Goal: Entertainment & Leisure: Consume media (video, audio)

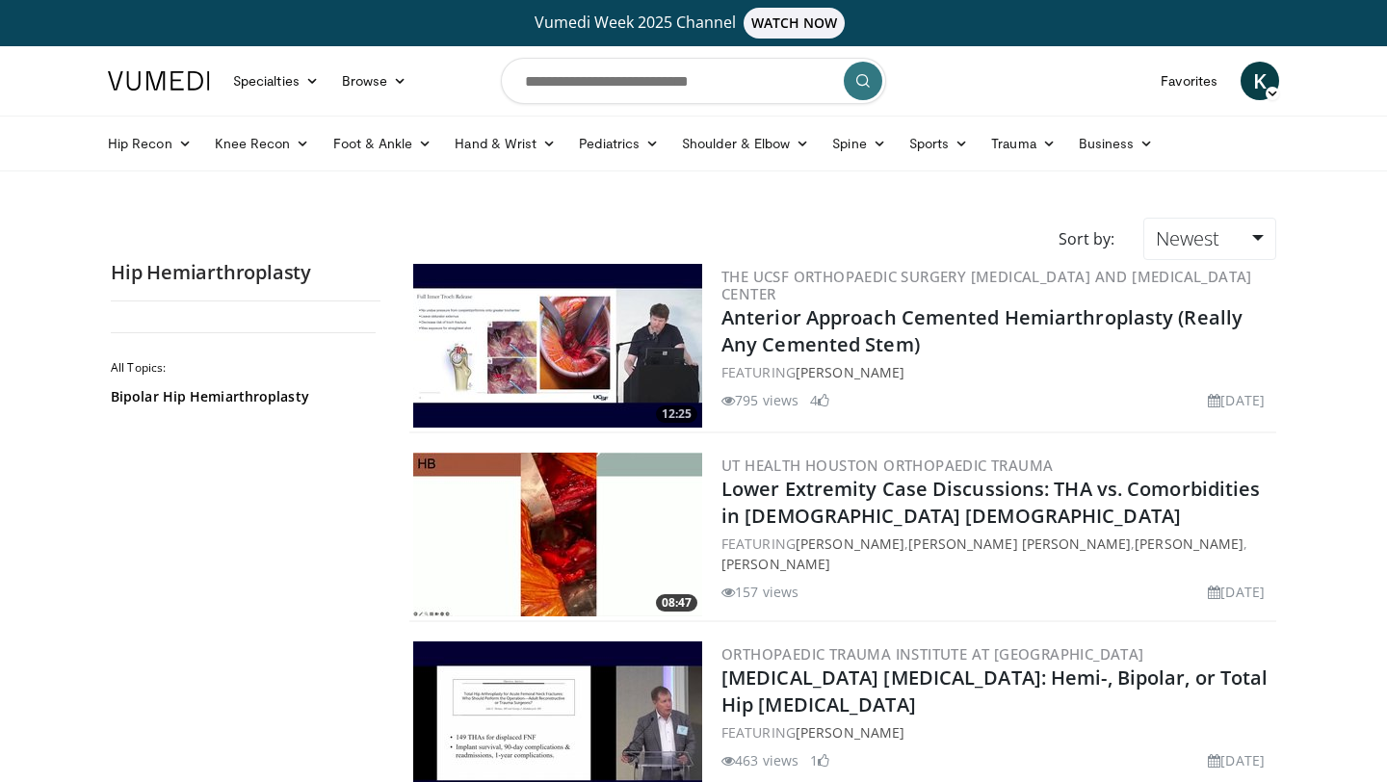
click at [542, 350] on img at bounding box center [557, 346] width 289 height 164
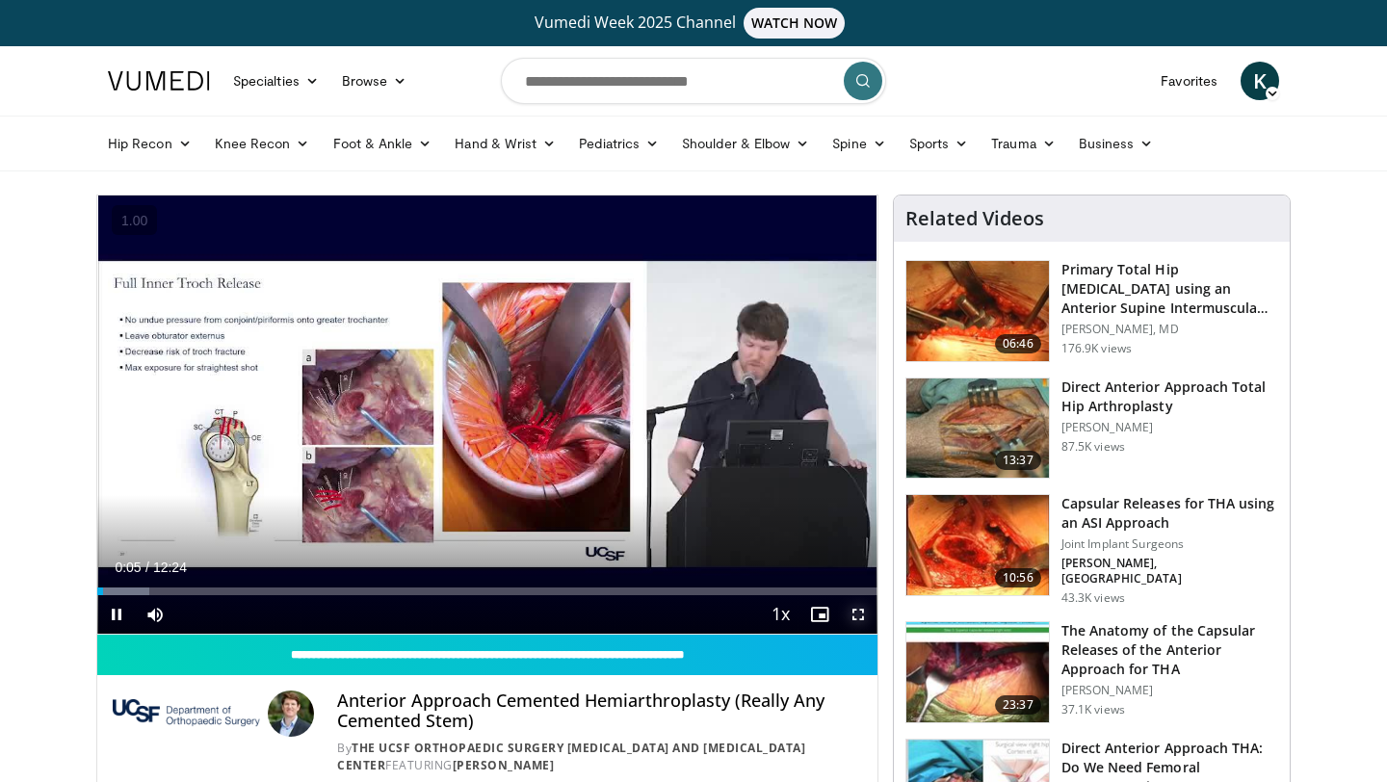
click at [864, 614] on span "Video Player" at bounding box center [858, 614] width 39 height 39
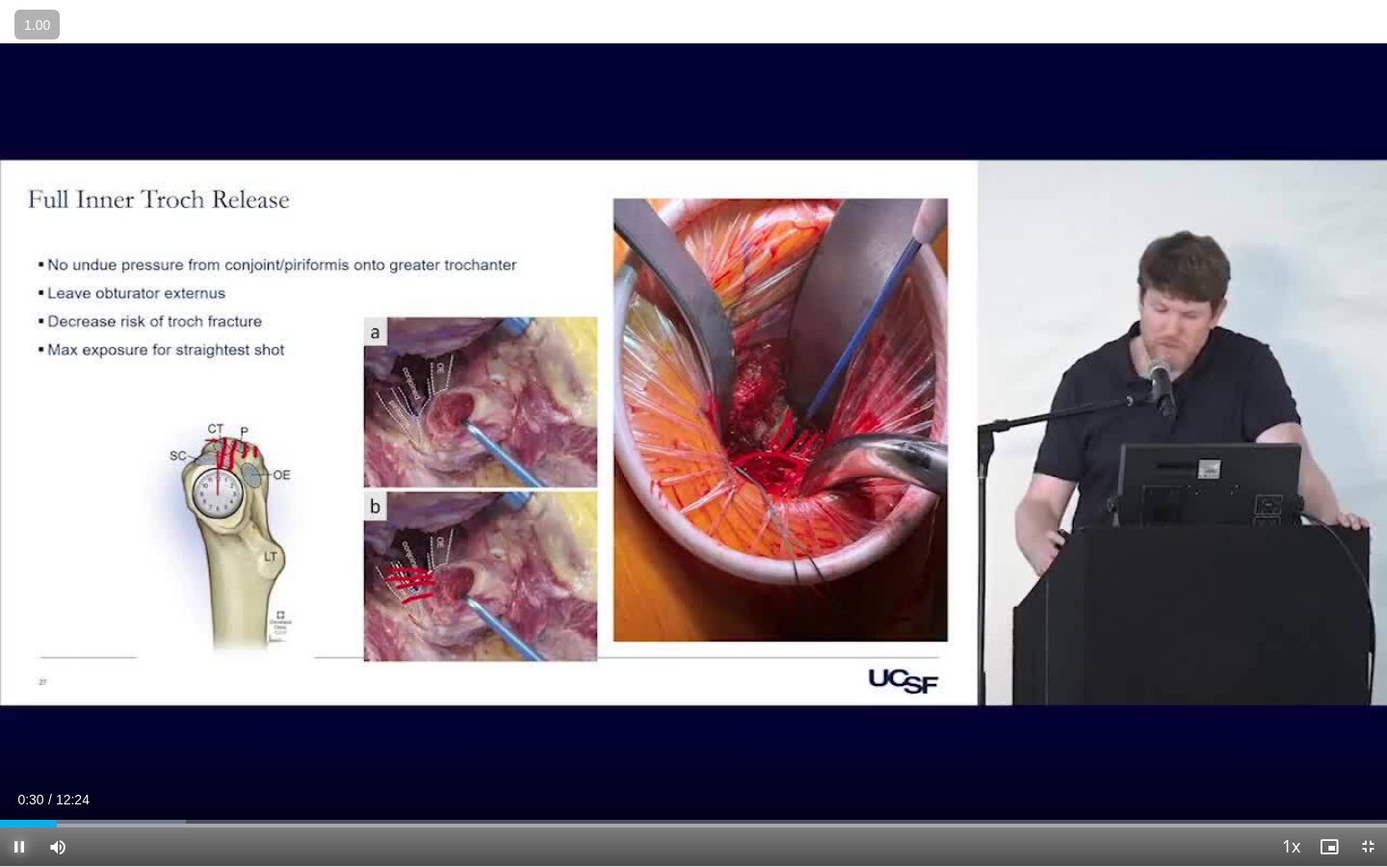
click at [20, 781] on span "Video Player" at bounding box center [19, 846] width 39 height 39
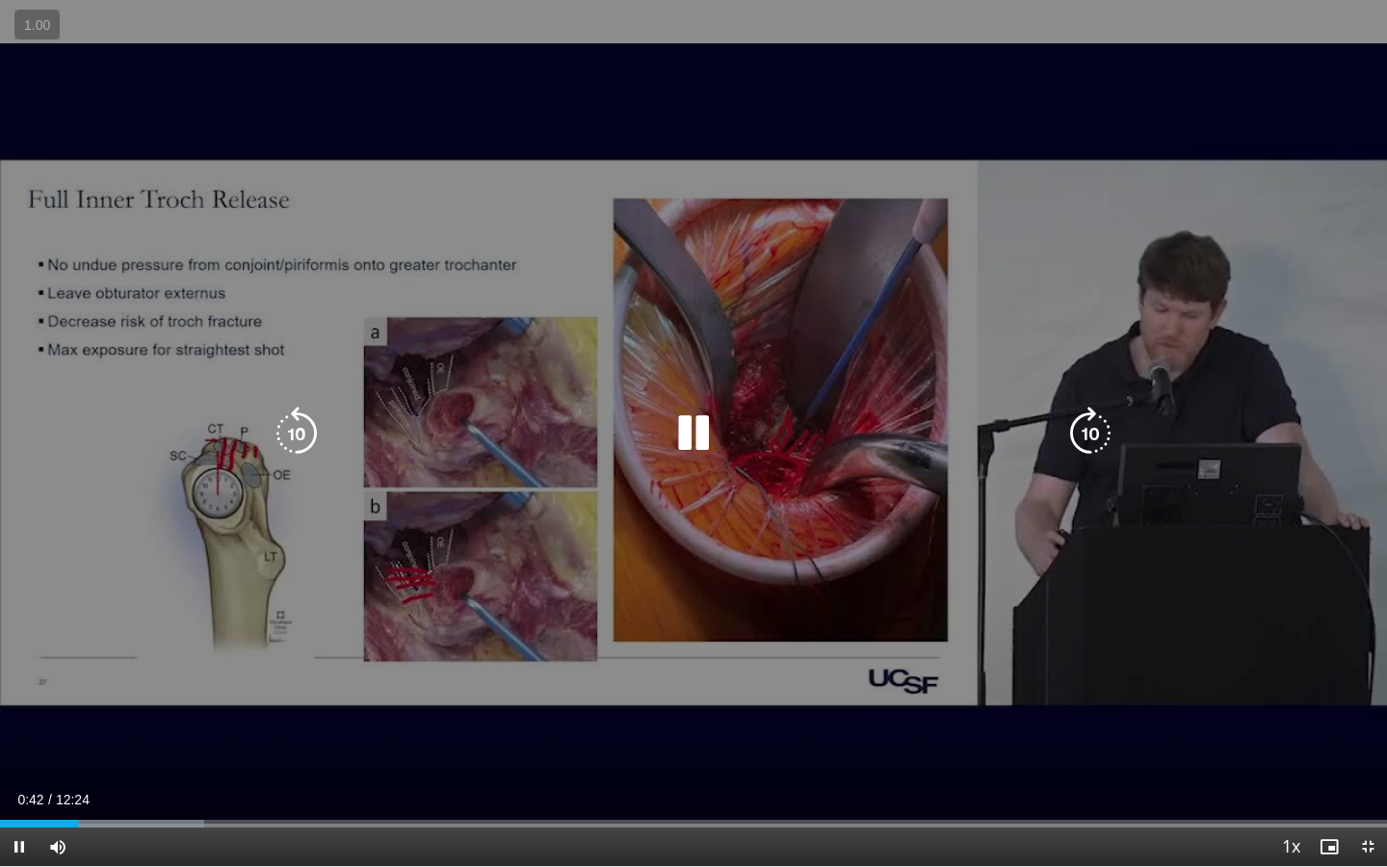
click at [310, 422] on icon "Video Player" at bounding box center [297, 433] width 54 height 54
click at [681, 428] on icon "Video Player" at bounding box center [693, 433] width 54 height 54
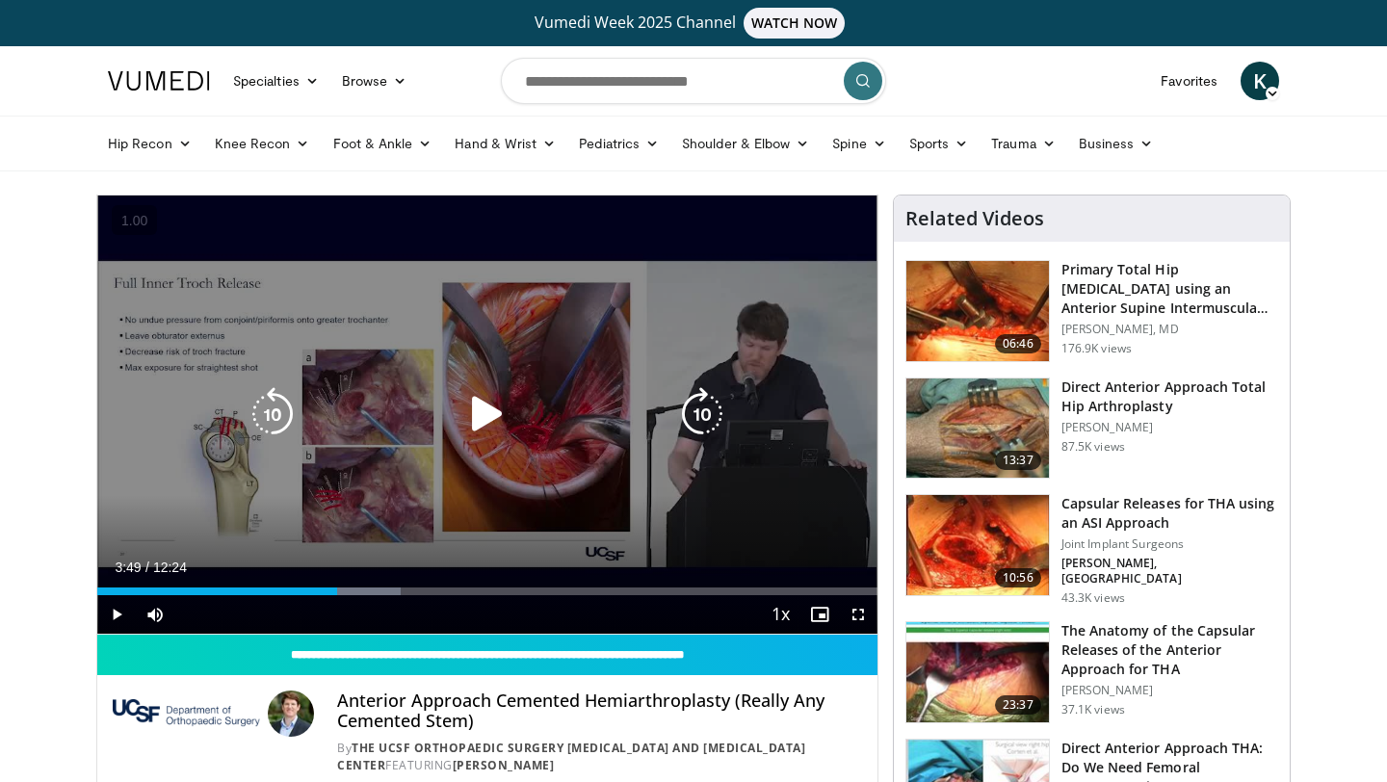
click at [467, 402] on icon "Video Player" at bounding box center [487, 414] width 54 height 54
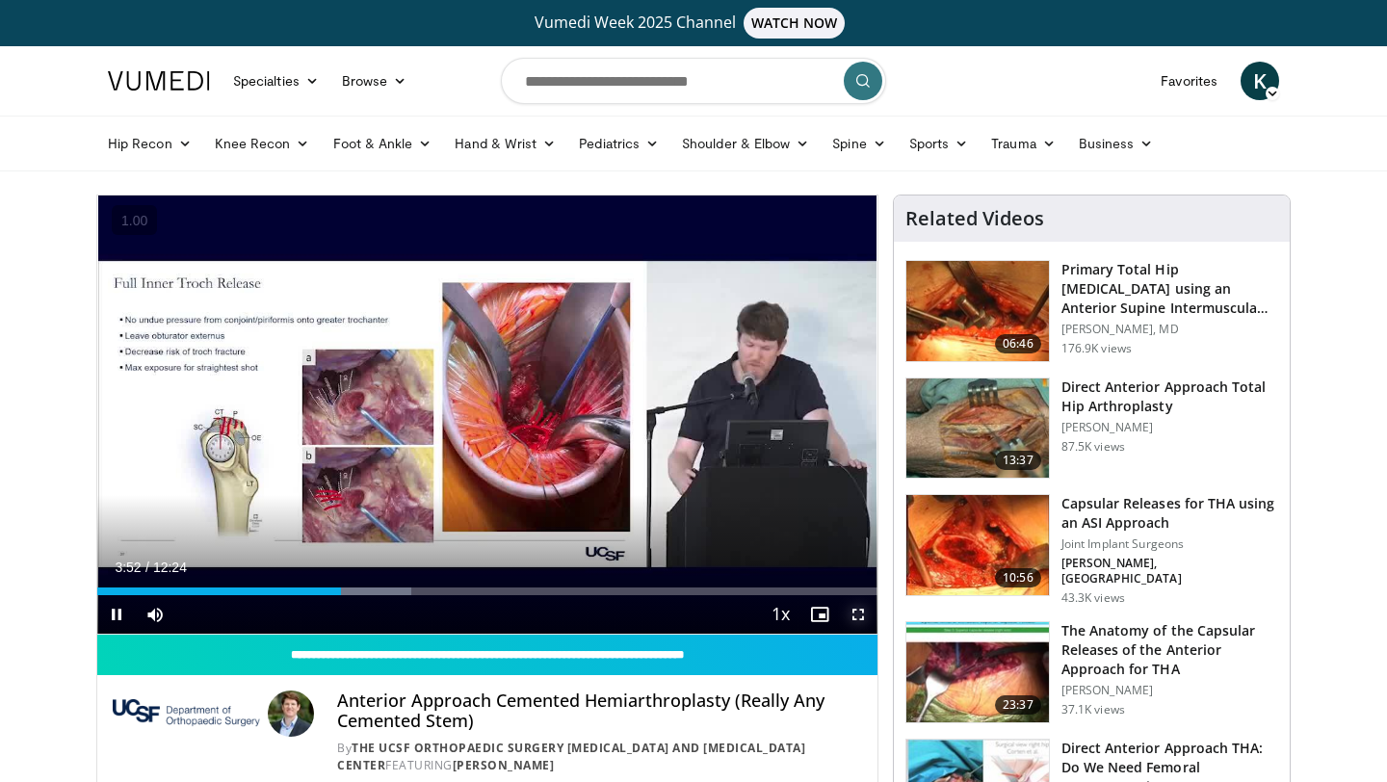
click at [857, 608] on span "Video Player" at bounding box center [858, 614] width 39 height 39
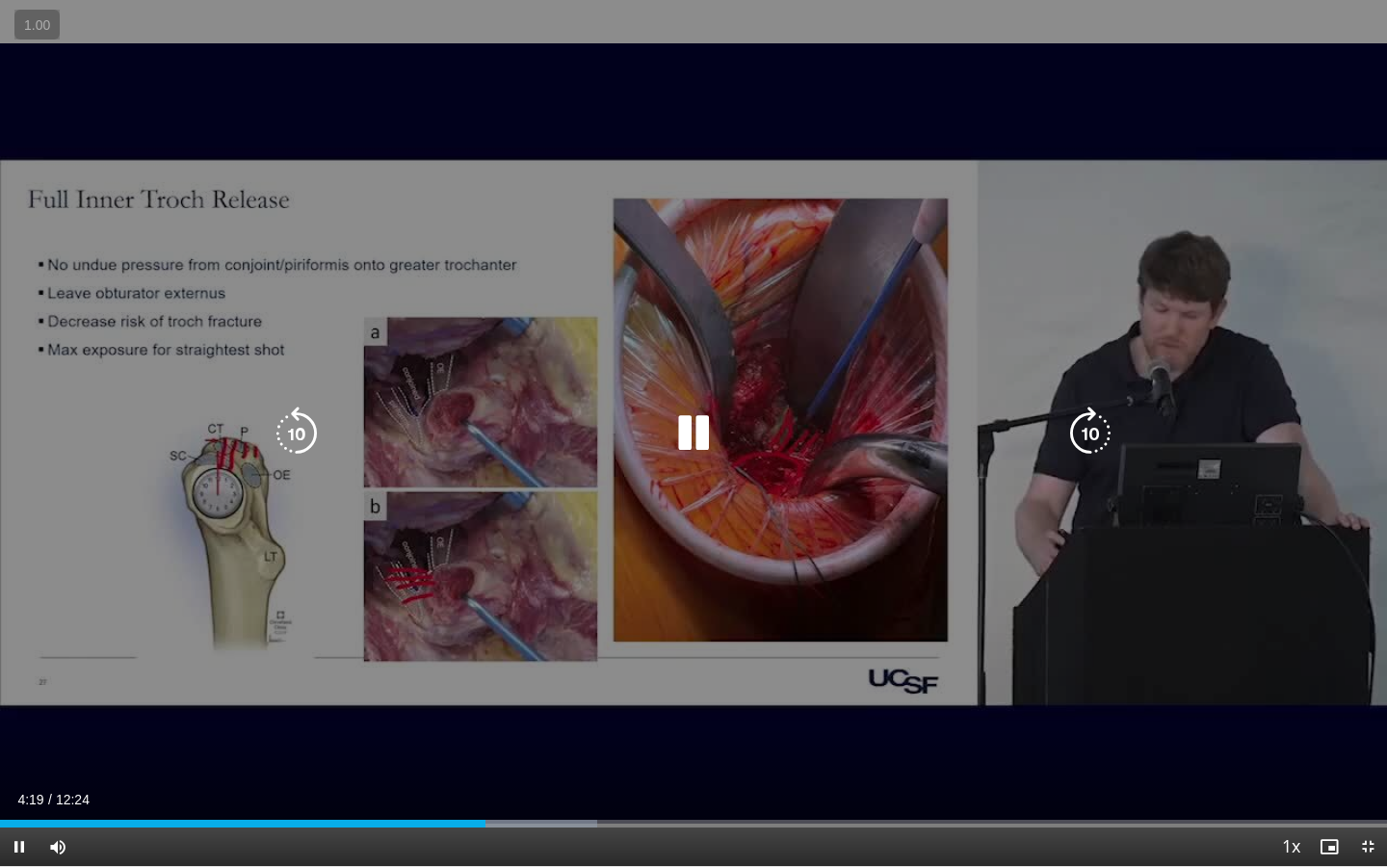
click at [684, 426] on icon "Video Player" at bounding box center [693, 433] width 54 height 54
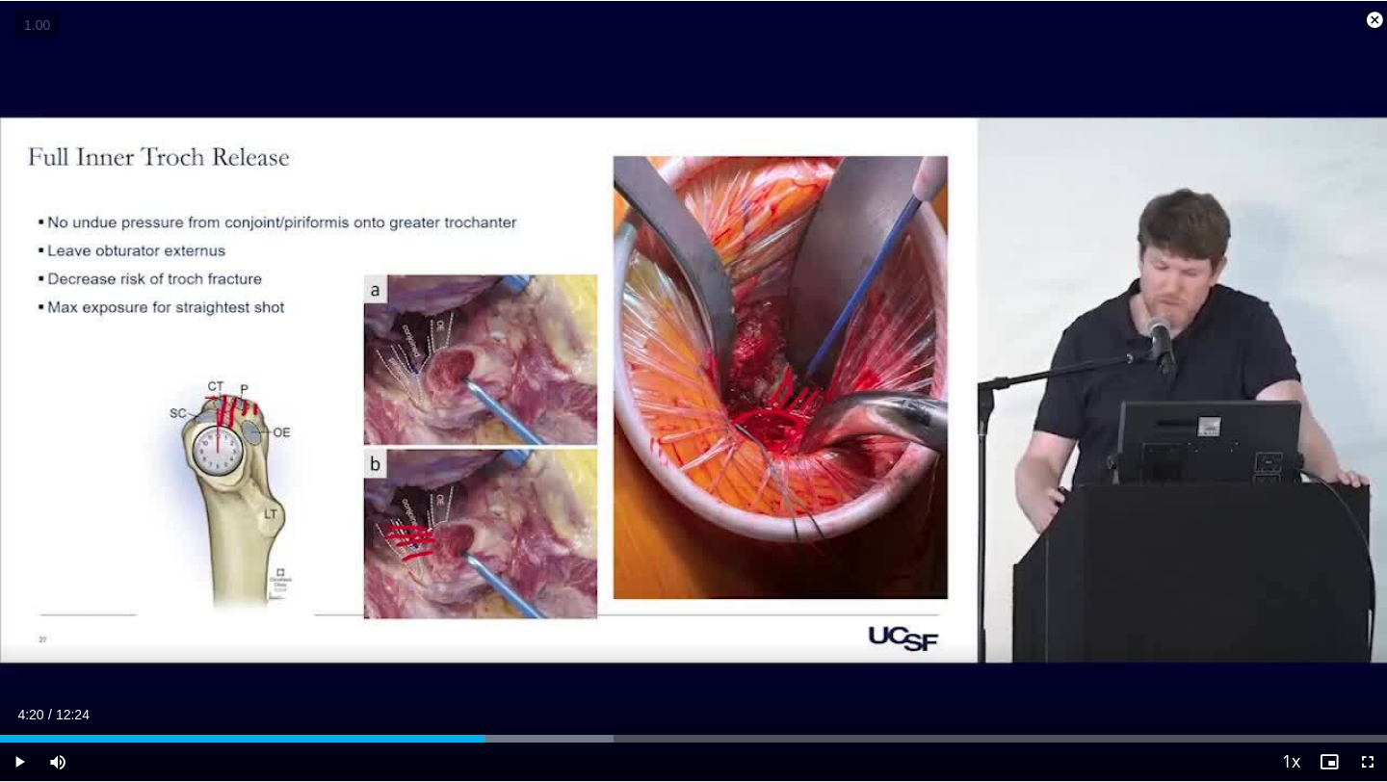
scroll to position [398, 0]
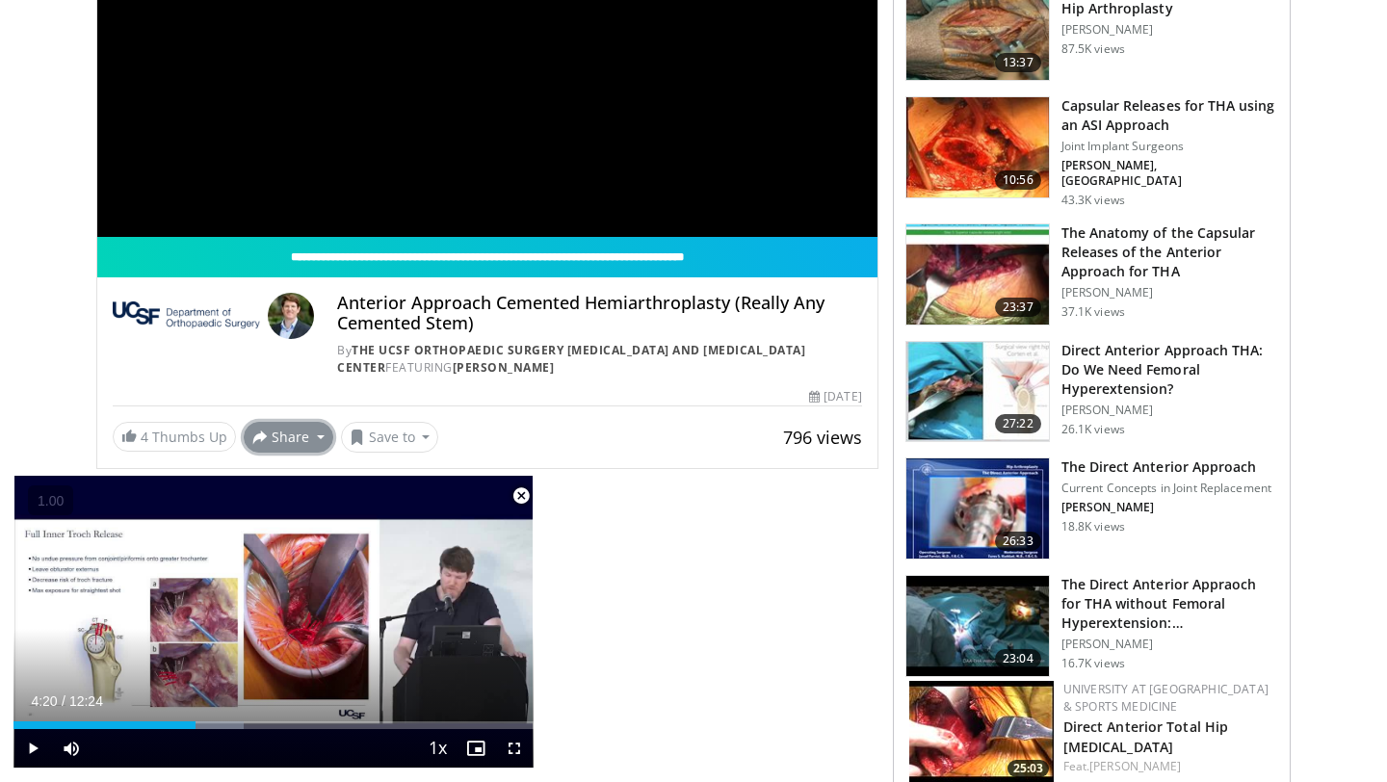
click at [317, 437] on button "Share" at bounding box center [289, 437] width 90 height 31
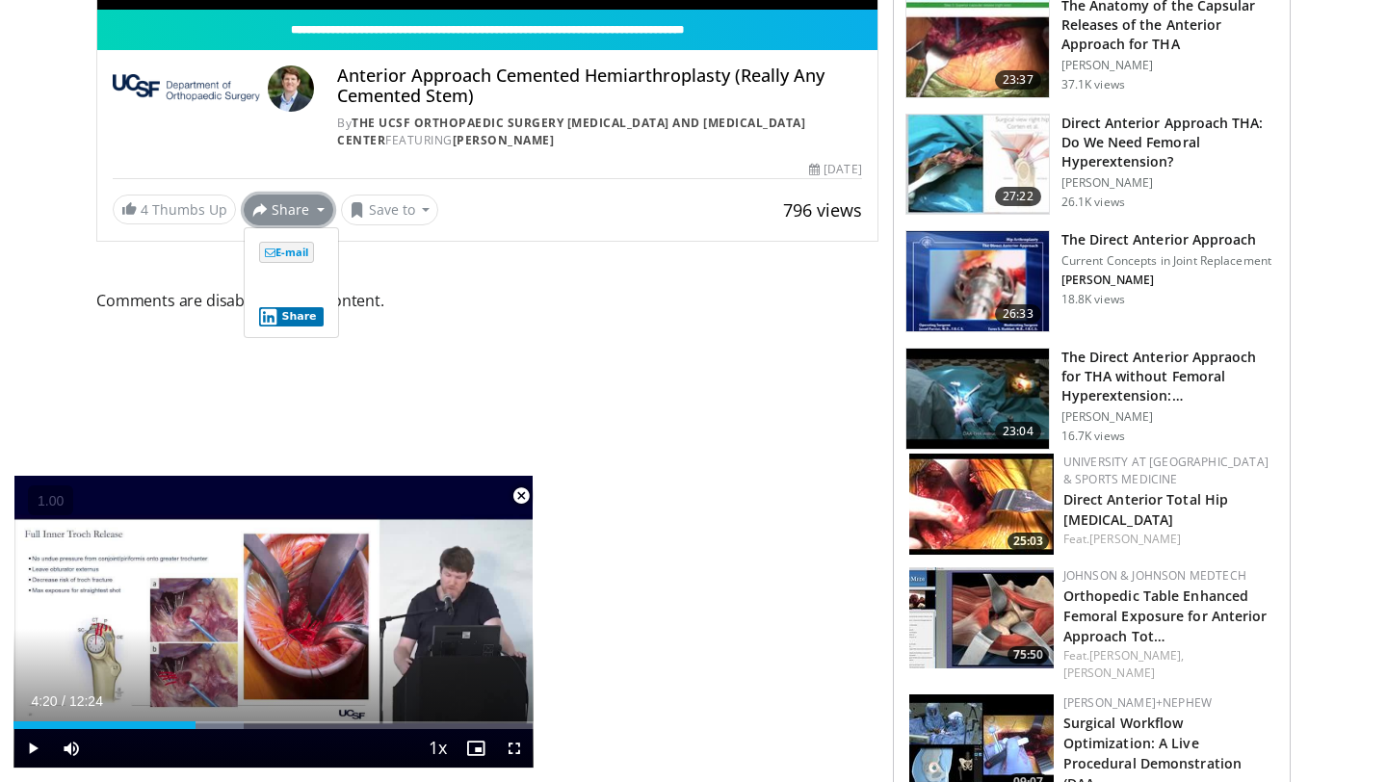
scroll to position [642, 0]
